Goal: Information Seeking & Learning: Learn about a topic

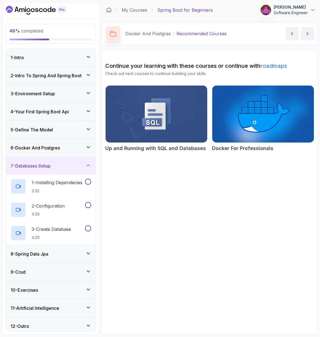
click at [50, 146] on h3 "6 - Docker And Postgres" at bounding box center [35, 147] width 49 height 7
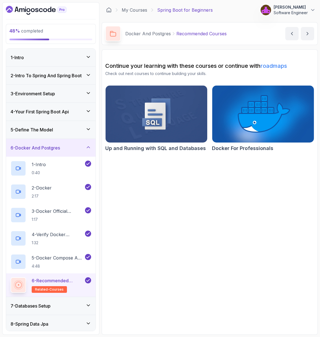
click at [54, 145] on h3 "6 - Docker And Postgres" at bounding box center [35, 147] width 49 height 7
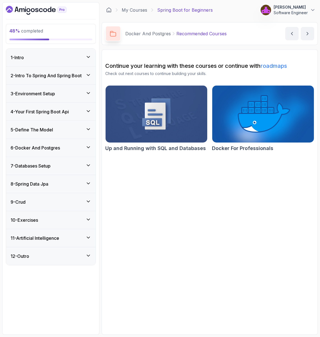
click at [52, 169] on div "7 - Databases Setup" at bounding box center [50, 166] width 89 height 18
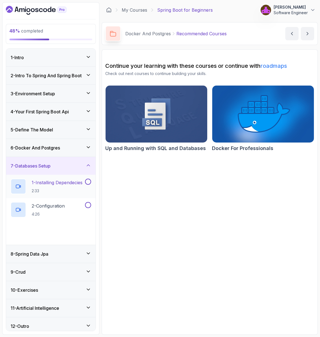
click at [52, 188] on p "2:33" at bounding box center [57, 191] width 51 height 6
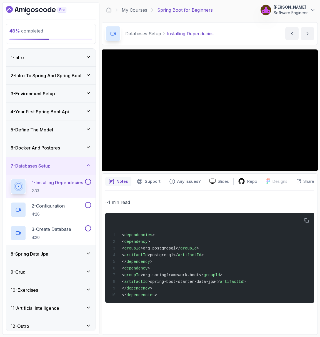
click at [49, 142] on div "6 - Docker And Postgres" at bounding box center [50, 148] width 89 height 18
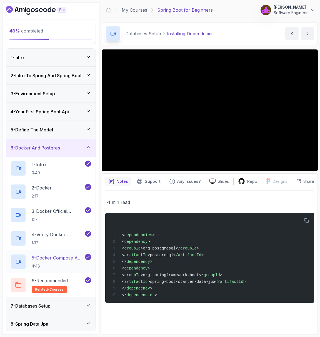
click at [53, 257] on p "5 - Docker Compose And Postgres" at bounding box center [58, 257] width 52 height 7
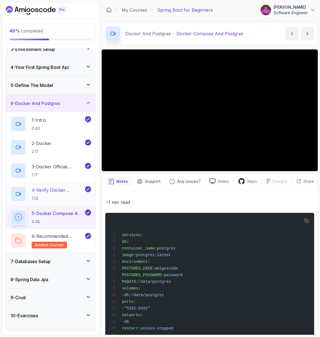
scroll to position [47, 0]
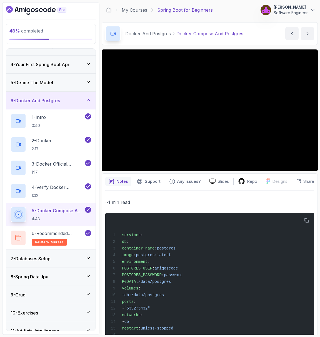
click at [51, 252] on div "7 - Databases Setup" at bounding box center [50, 259] width 89 height 18
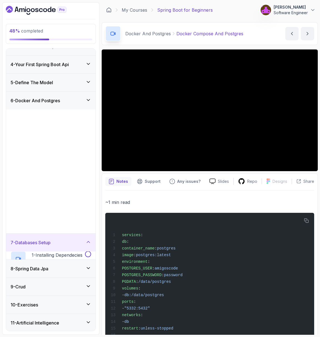
scroll to position [0, 0]
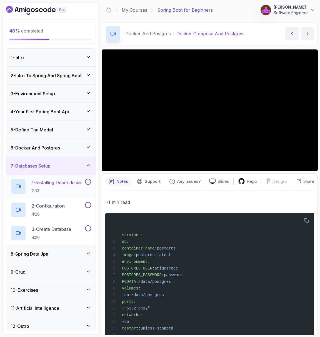
click at [48, 192] on p "2:33" at bounding box center [57, 191] width 51 height 6
